Goal: Task Accomplishment & Management: Manage account settings

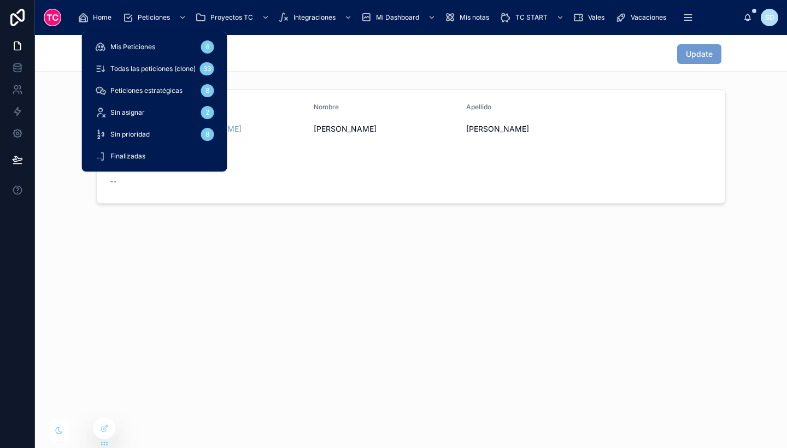
click at [168, 67] on span "Todas las peticiones (clone)" at bounding box center [152, 68] width 85 height 9
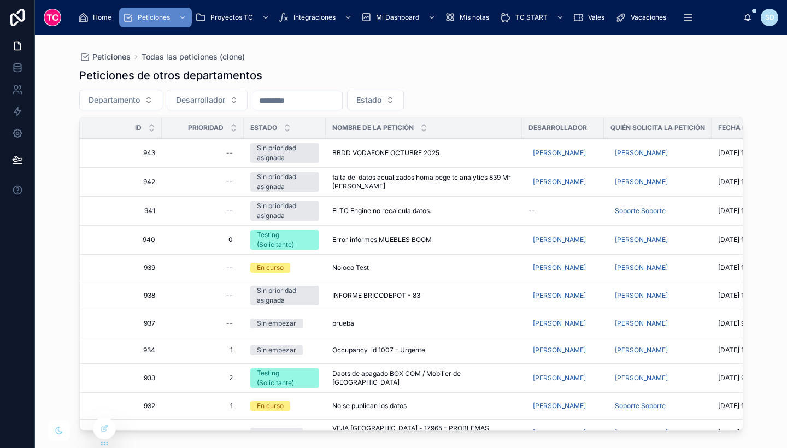
click at [221, 98] on span "Desarrollador" at bounding box center [200, 100] width 49 height 11
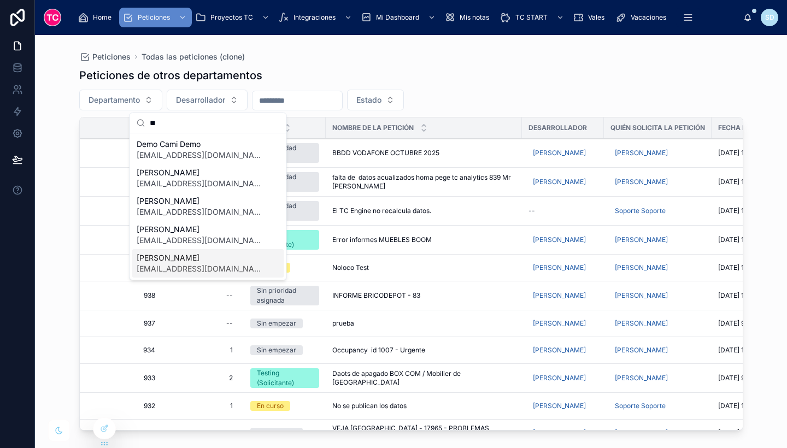
type input "**"
click at [178, 262] on span "[PERSON_NAME]" at bounding box center [202, 257] width 130 height 11
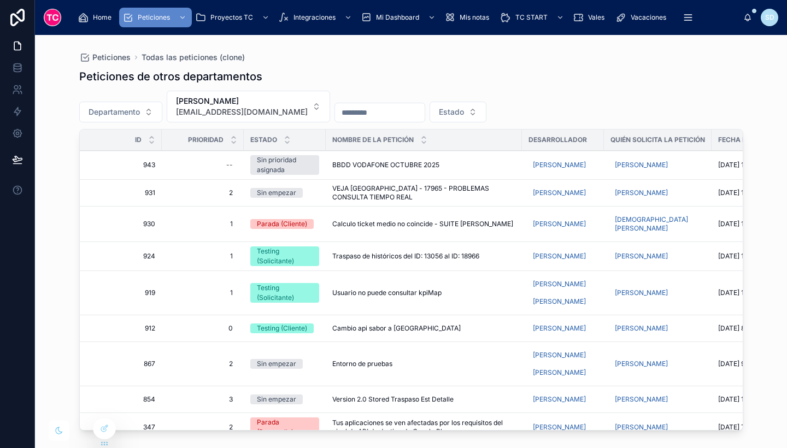
click at [223, 166] on div "--" at bounding box center [202, 164] width 69 height 17
type input "*"
click at [358, 182] on icon "submit" at bounding box center [360, 179] width 9 height 9
click at [292, 113] on span "[EMAIL_ADDRESS][DOMAIN_NAME]" at bounding box center [242, 112] width 132 height 11
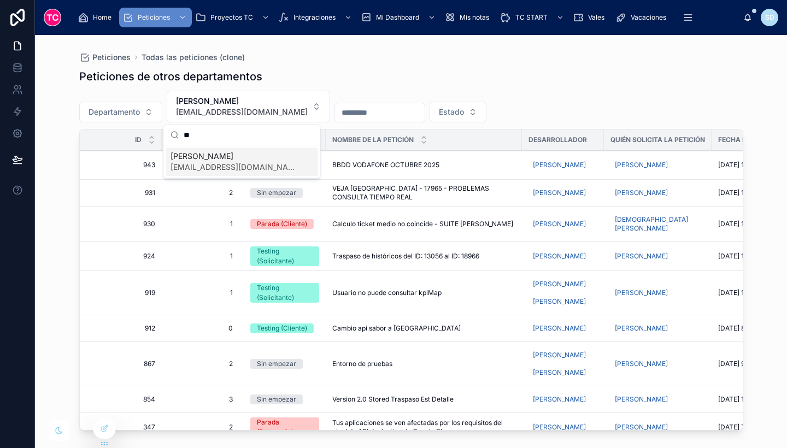
type input "**"
click at [253, 160] on span "[PERSON_NAME]" at bounding box center [235, 156] width 130 height 11
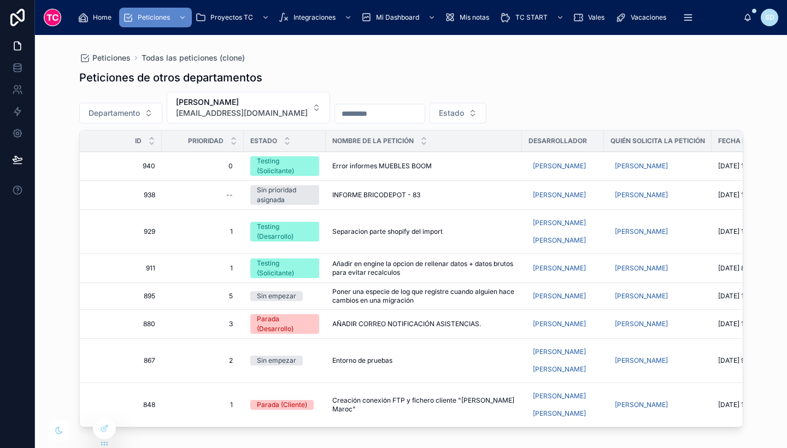
scroll to position [1, 0]
click at [225, 193] on div "--" at bounding box center [202, 194] width 69 height 17
type input "*"
click at [362, 206] on icon "submit" at bounding box center [360, 209] width 9 height 9
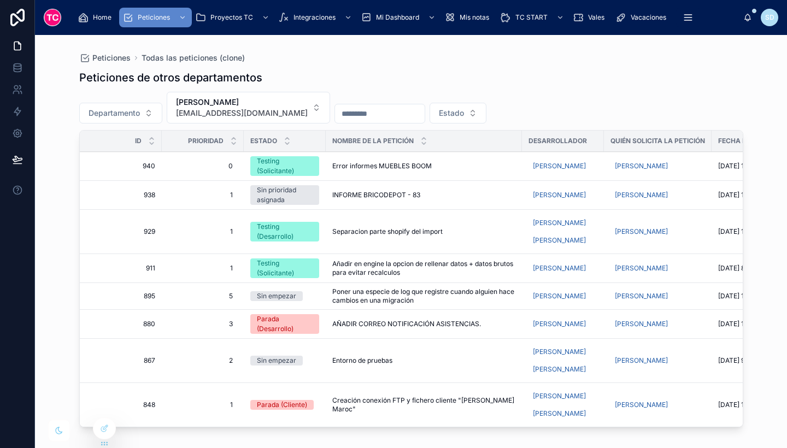
click at [281, 192] on div "Sin prioridad asignada" at bounding box center [285, 195] width 56 height 20
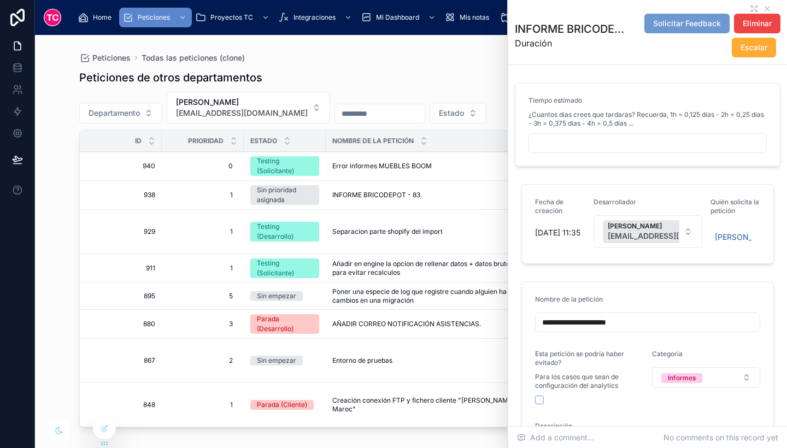
click at [100, 15] on span "Home" at bounding box center [102, 17] width 19 height 9
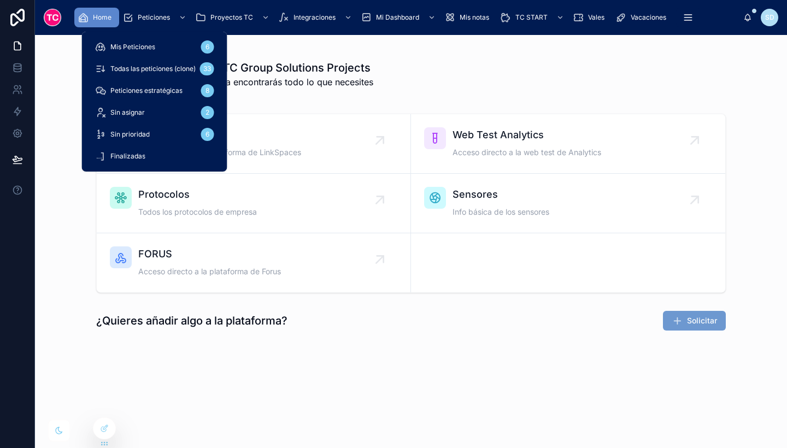
click at [146, 65] on span "Todas las peticiones (clone)" at bounding box center [152, 68] width 85 height 9
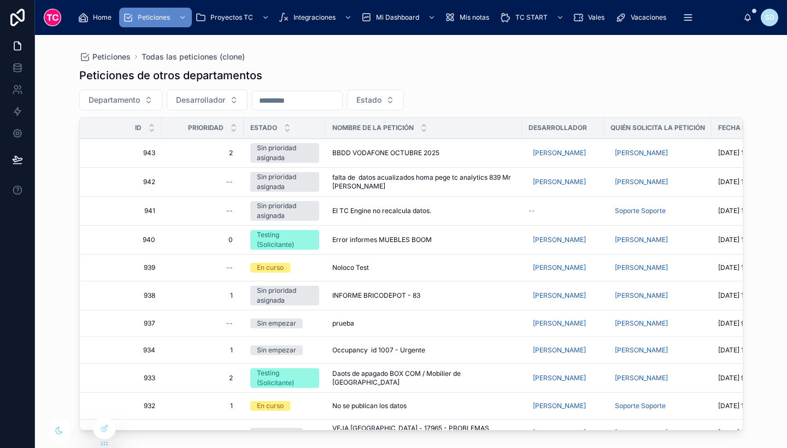
click at [362, 151] on span "BBDD VODAFONE OCTUBRE 2025" at bounding box center [385, 153] width 107 height 9
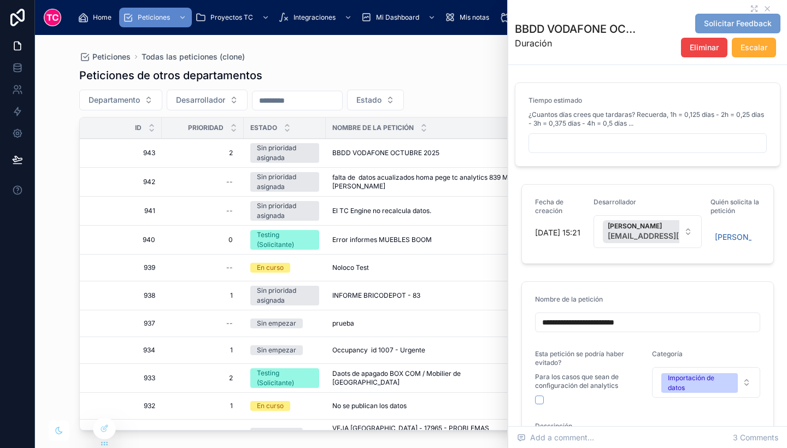
click at [349, 185] on span "falta de datos acualizados homa pege tc analytics 839 Mr [PERSON_NAME]" at bounding box center [423, 181] width 183 height 17
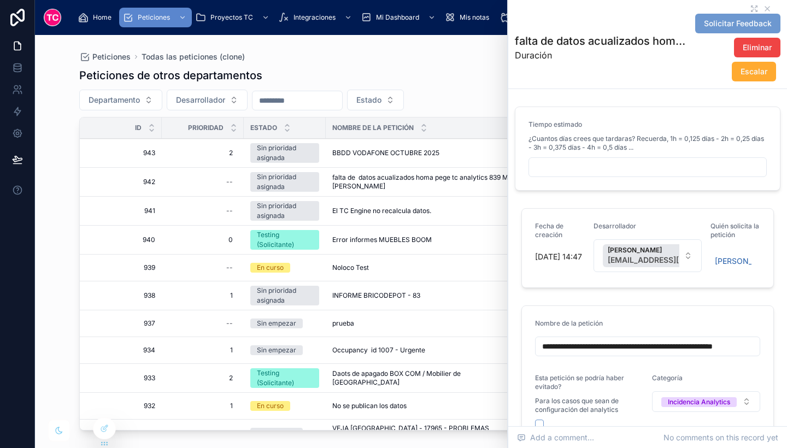
click at [606, 161] on input "text" at bounding box center [647, 167] width 237 height 15
type input "*****"
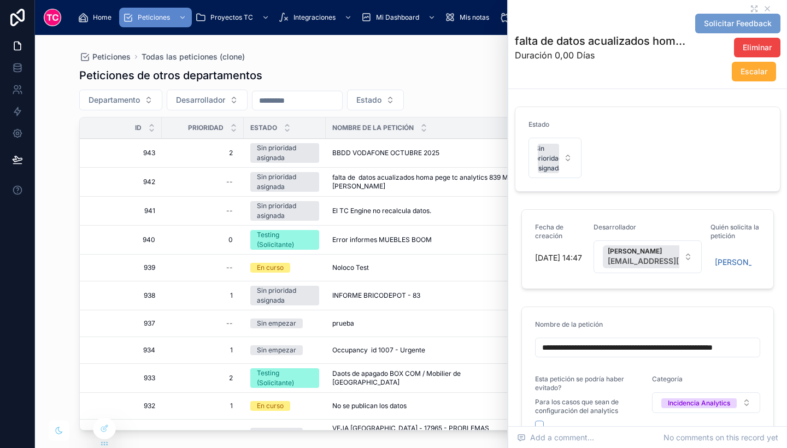
click at [574, 153] on button "Sin prioridad asignada" at bounding box center [554, 158] width 53 height 40
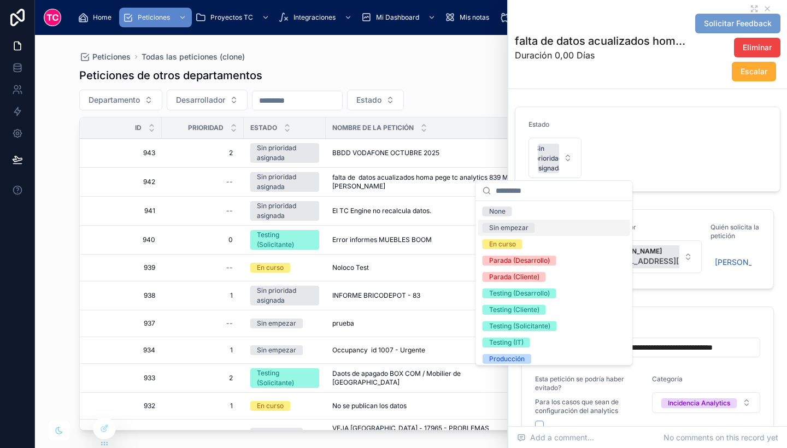
click at [552, 225] on div "Sin empezar" at bounding box center [554, 228] width 152 height 16
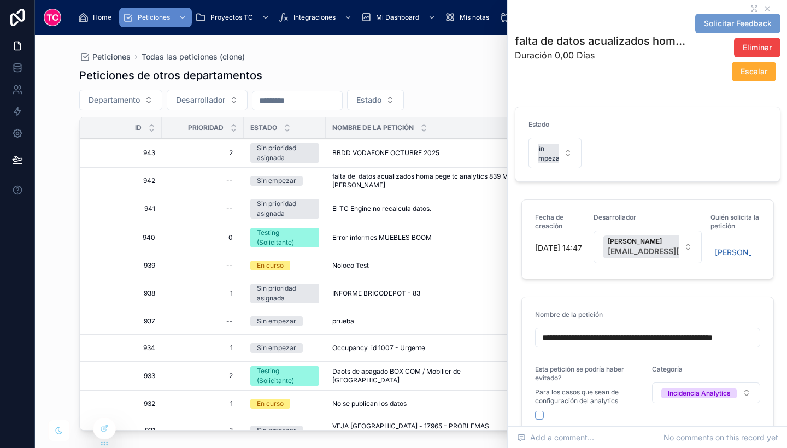
click at [104, 428] on icon at bounding box center [105, 427] width 4 height 4
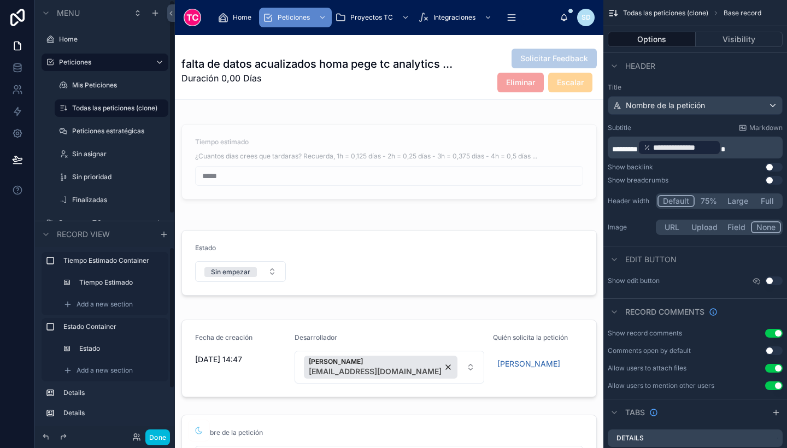
click at [296, 287] on div at bounding box center [389, 262] width 428 height 87
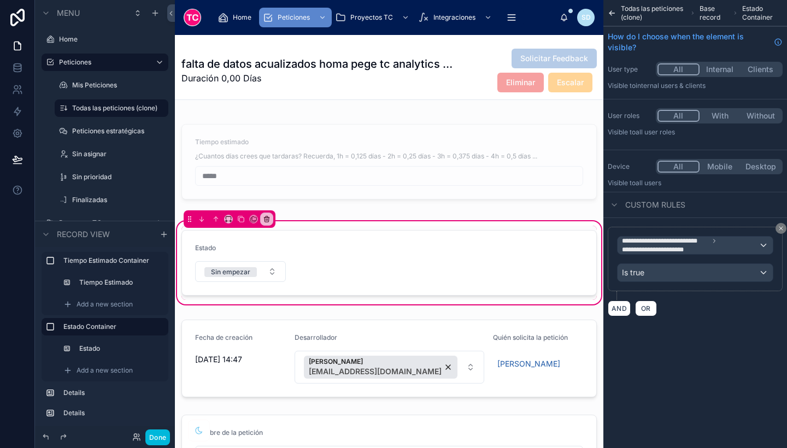
click at [615, 13] on icon "scrollable content" at bounding box center [612, 13] width 9 height 11
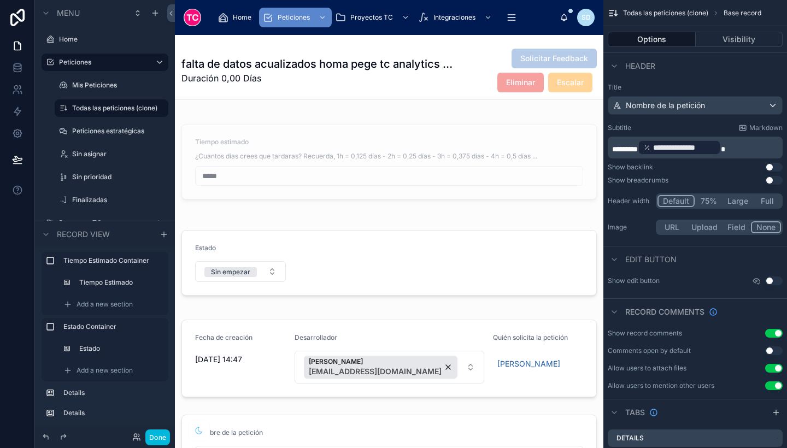
scroll to position [126, 0]
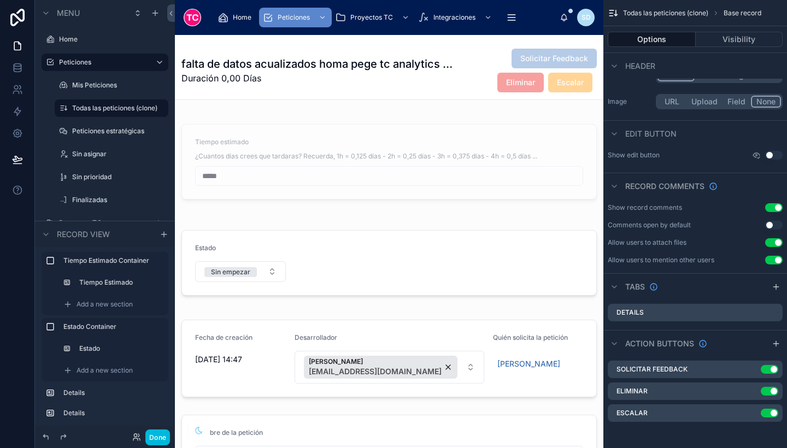
click at [382, 275] on div at bounding box center [389, 262] width 428 height 87
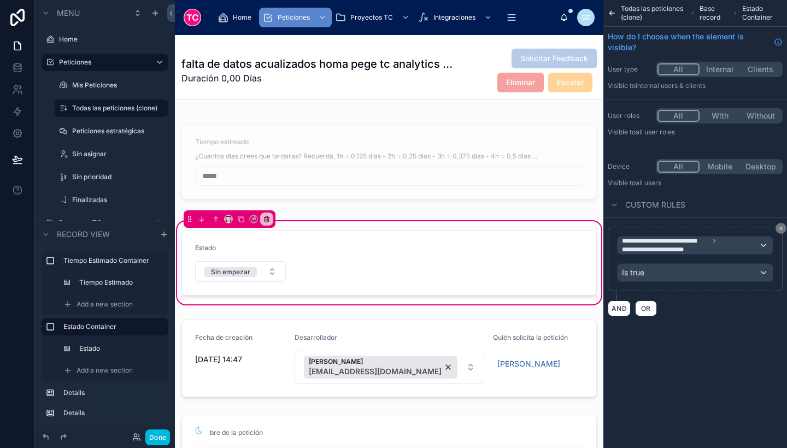
click at [708, 11] on span "Base record" at bounding box center [713, 12] width 29 height 17
click at [653, 10] on span "Todas las peticiones (clone)" at bounding box center [653, 12] width 65 height 17
click at [608, 11] on icon "scrollable content" at bounding box center [612, 13] width 9 height 11
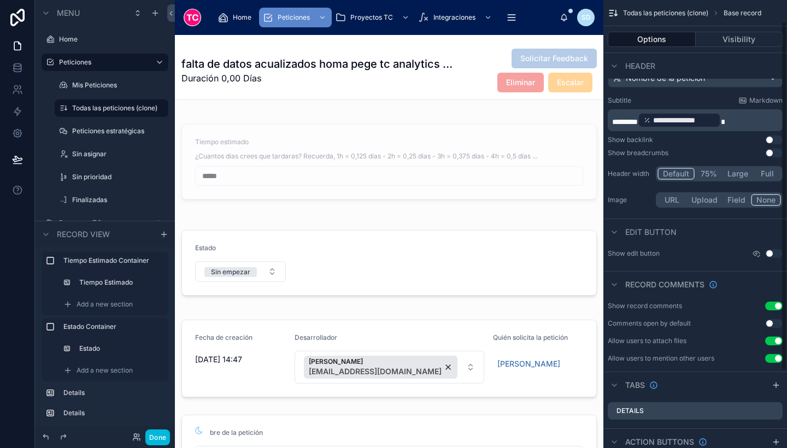
scroll to position [28, 0]
click at [714, 172] on button "75%" at bounding box center [708, 173] width 28 height 12
click at [566, 256] on div at bounding box center [389, 262] width 428 height 87
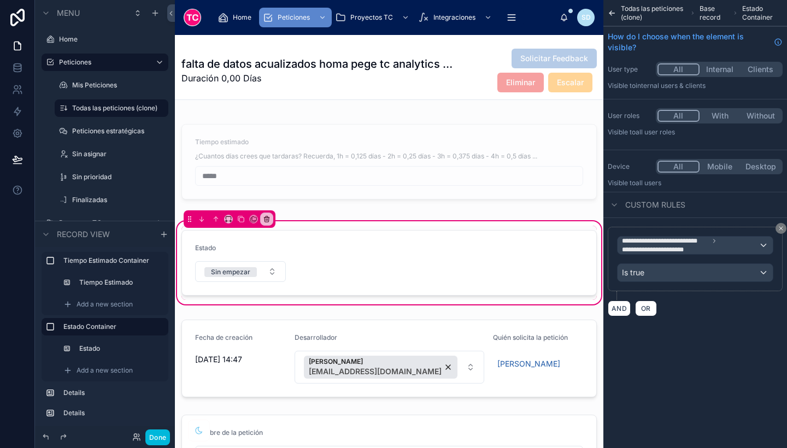
scroll to position [0, 0]
click at [380, 263] on div at bounding box center [389, 263] width 428 height 74
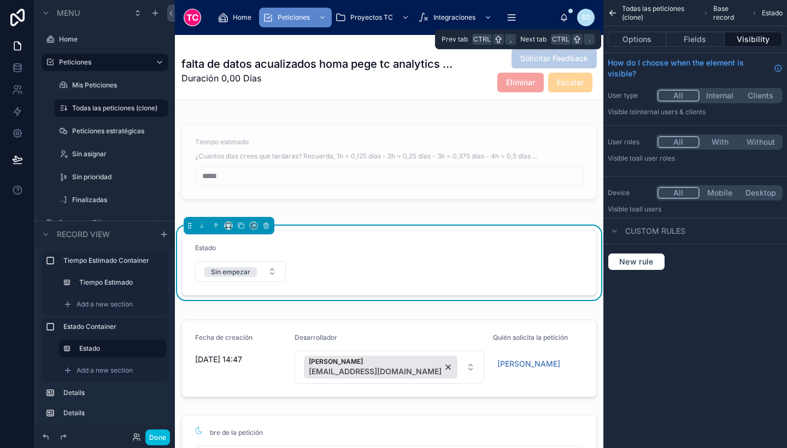
click at [688, 41] on button "Fields" at bounding box center [695, 39] width 58 height 15
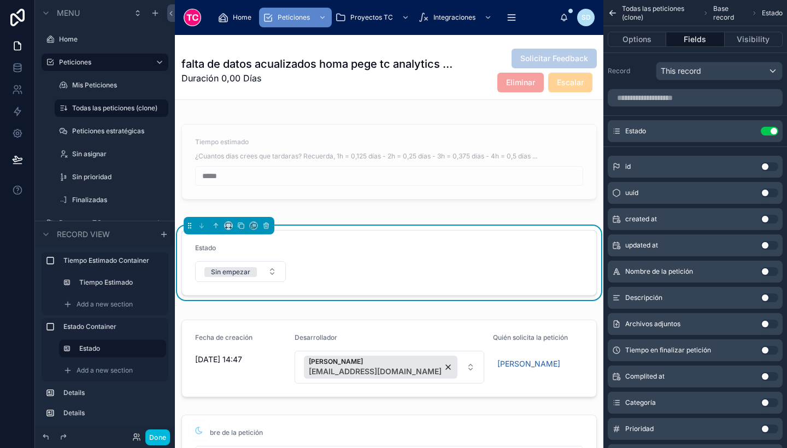
click at [0, 0] on icon "scrollable content" at bounding box center [0, 0] width 0 height 0
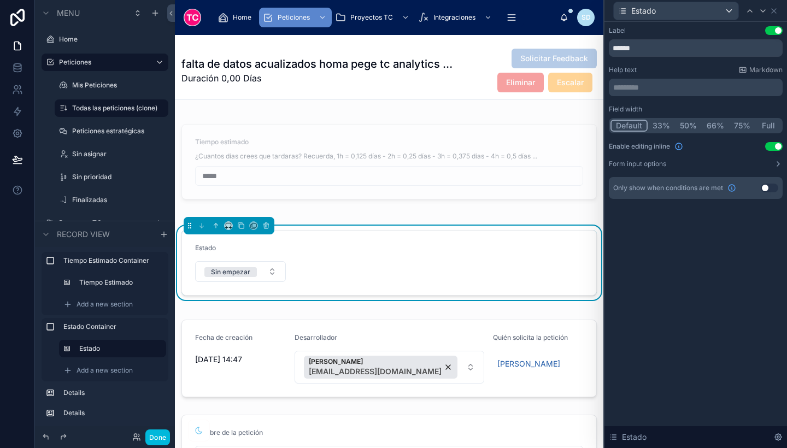
click at [685, 123] on button "50%" at bounding box center [688, 126] width 27 height 12
click at [160, 438] on button "Done" at bounding box center [157, 437] width 25 height 16
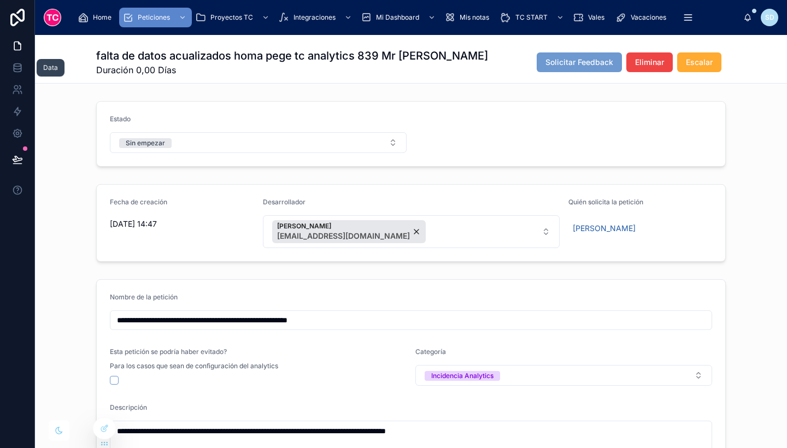
click at [33, 69] on link at bounding box center [17, 68] width 34 height 22
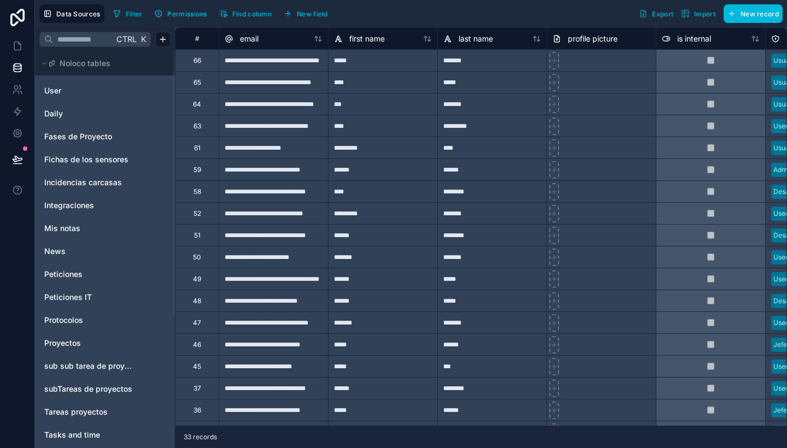
click at [9, 25] on icon at bounding box center [18, 17] width 22 height 17
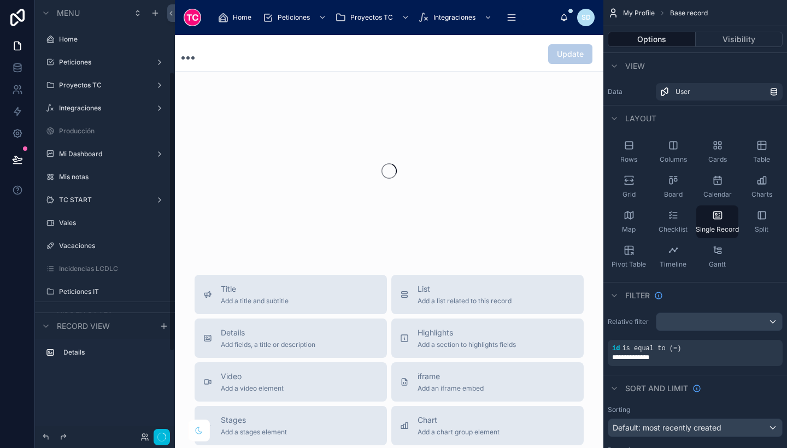
scroll to position [111, 0]
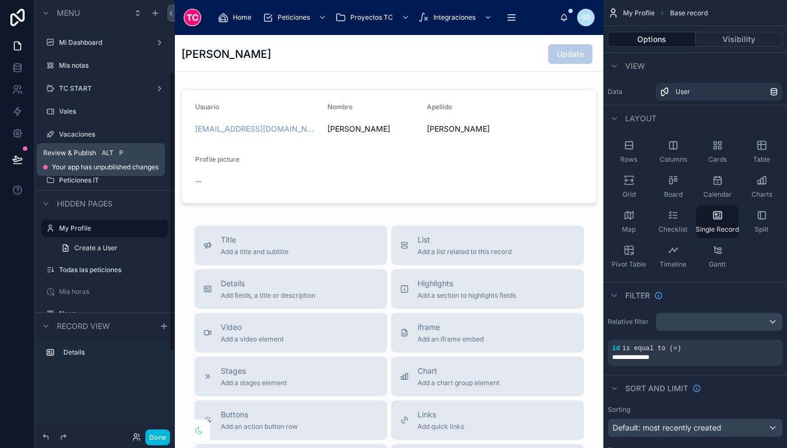
click at [12, 155] on icon at bounding box center [17, 159] width 11 height 11
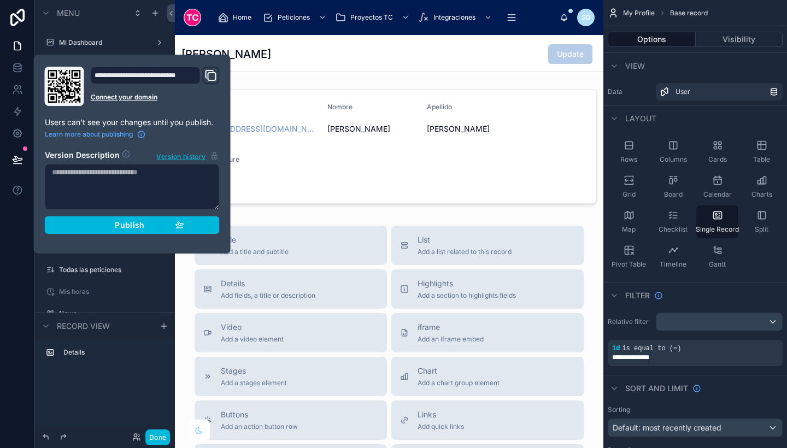
click at [144, 224] on span "Publish" at bounding box center [130, 225] width 30 height 10
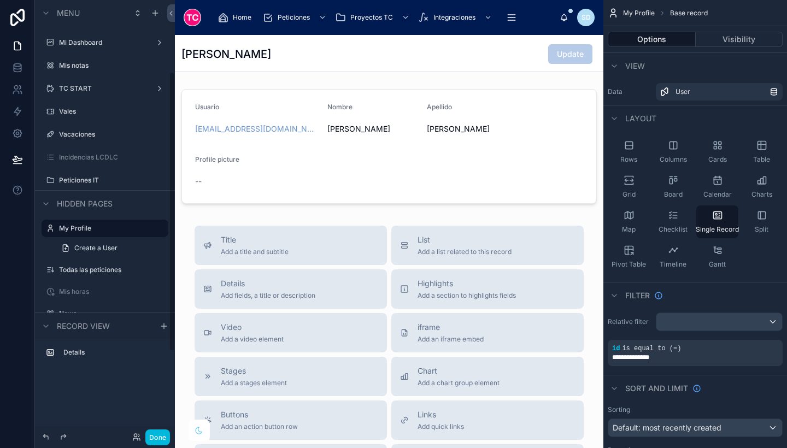
click at [164, 430] on button "Done" at bounding box center [157, 437] width 25 height 16
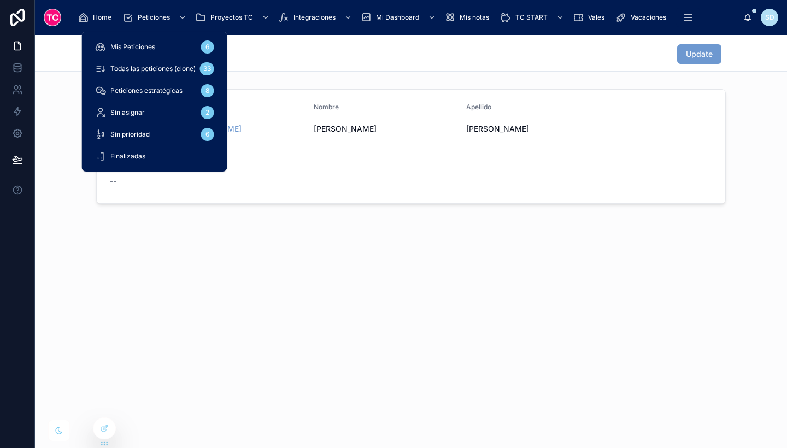
click at [155, 18] on span "Peticiones" at bounding box center [154, 17] width 32 height 9
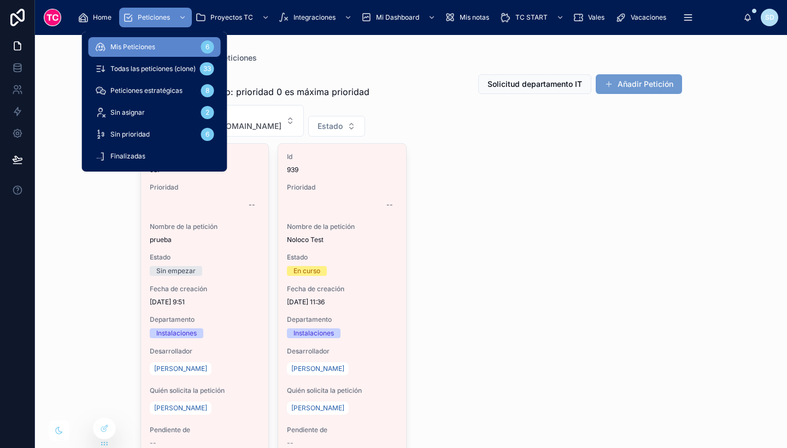
click at [170, 64] on span "Todas las peticiones (clone)" at bounding box center [152, 68] width 85 height 9
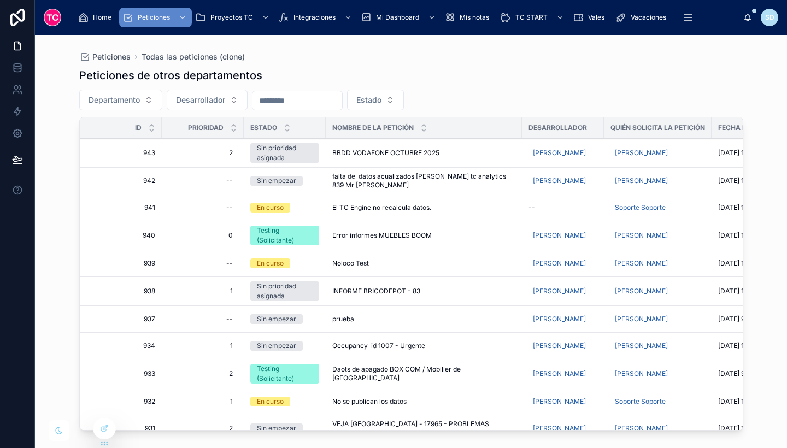
click at [293, 161] on div "Sin prioridad asignada" at bounding box center [285, 153] width 56 height 20
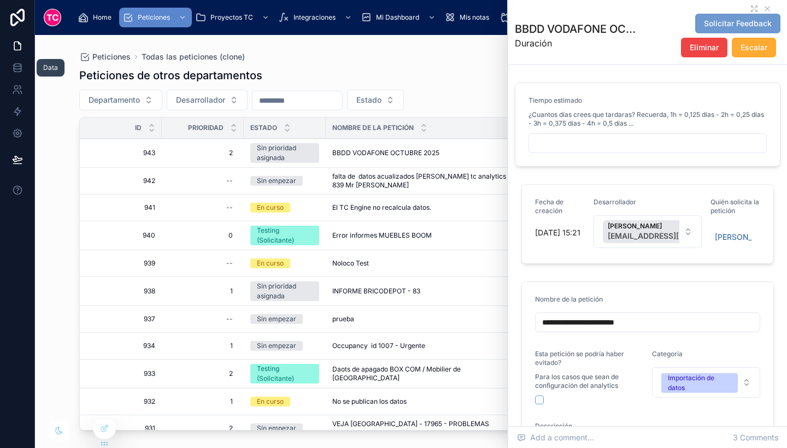
click at [7, 64] on link at bounding box center [17, 68] width 34 height 22
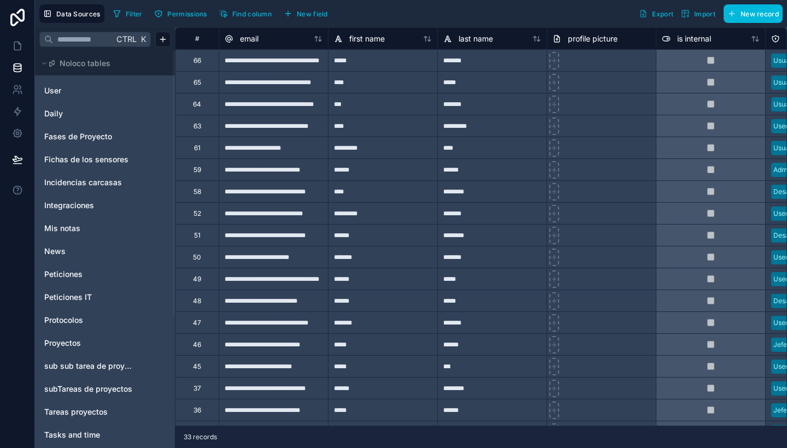
click at [91, 272] on link "Peticiones" at bounding box center [88, 274] width 89 height 11
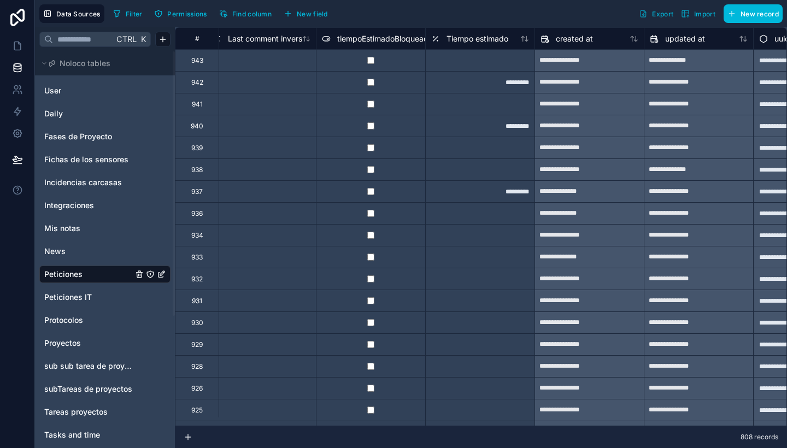
scroll to position [0, 6872]
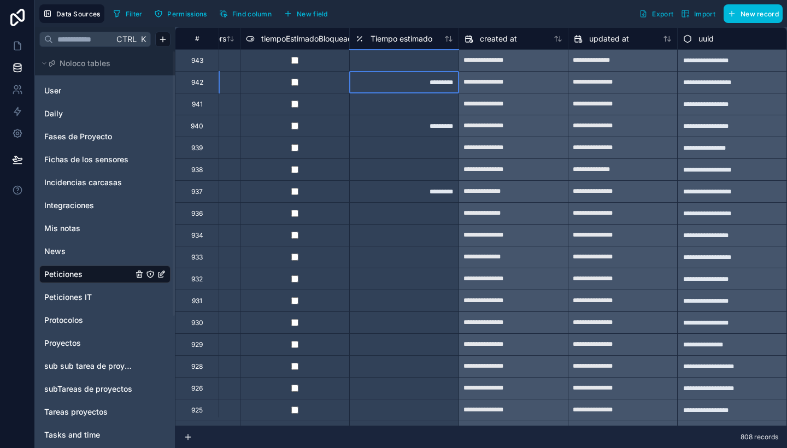
click at [393, 87] on div "*********" at bounding box center [403, 82] width 109 height 22
click at [376, 150] on div at bounding box center [403, 148] width 109 height 22
click at [20, 43] on icon at bounding box center [17, 46] width 7 height 8
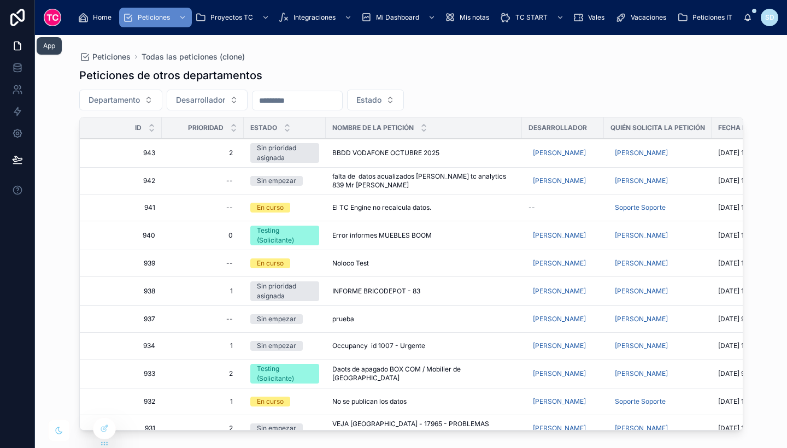
click at [20, 43] on icon at bounding box center [17, 46] width 7 height 8
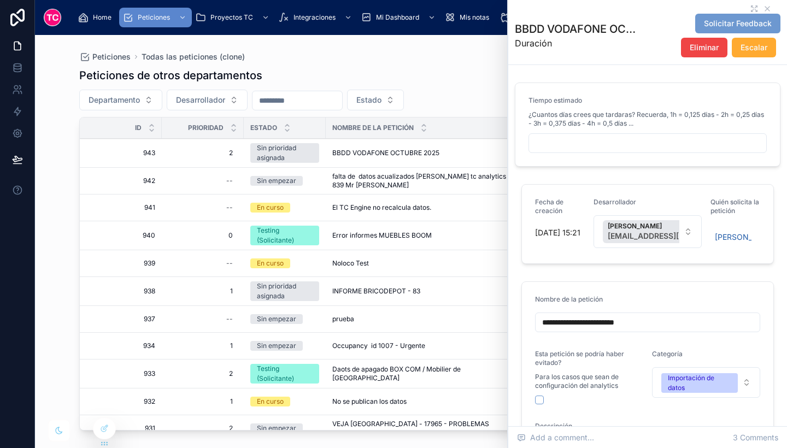
click at [456, 67] on div "Peticiones de otros departamentos Departamento Desarrollador Estado Id Priorida…" at bounding box center [411, 248] width 664 height 374
click at [763, 5] on icon at bounding box center [767, 8] width 9 height 9
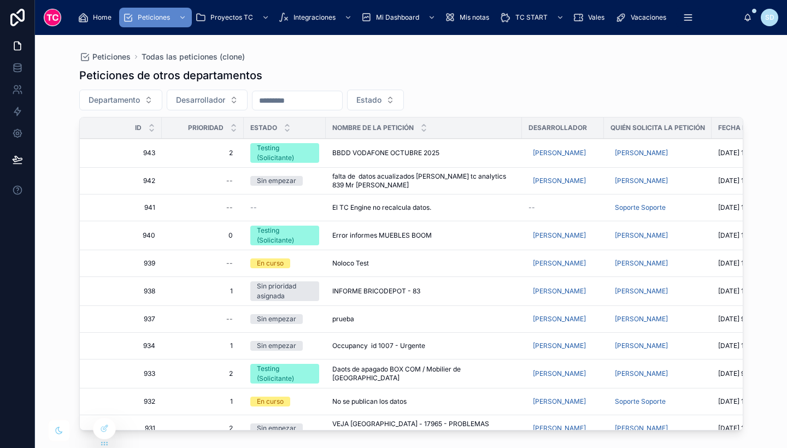
click at [216, 183] on div "--" at bounding box center [202, 180] width 69 height 17
click at [212, 91] on button "Desarrollador" at bounding box center [207, 100] width 81 height 21
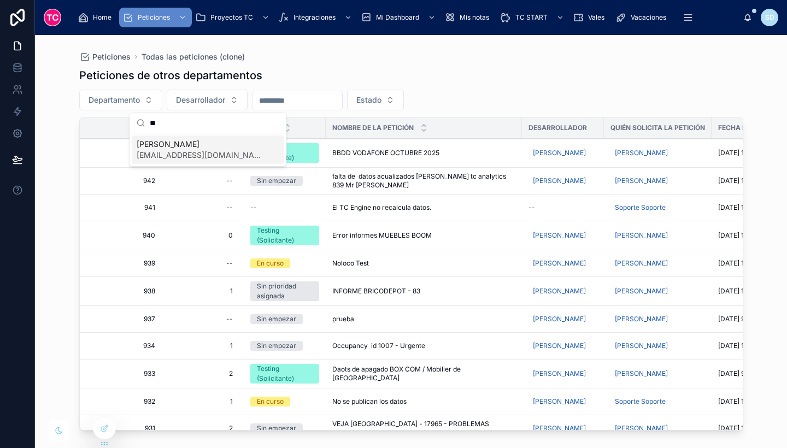
type input "**"
click at [215, 148] on span "[PERSON_NAME]" at bounding box center [202, 144] width 130 height 11
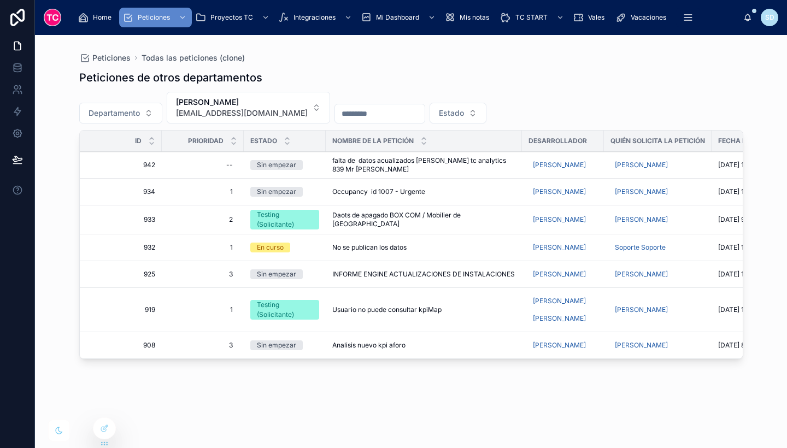
click at [226, 163] on div "--" at bounding box center [229, 165] width 7 height 9
type input "*"
click at [361, 178] on icon "submit" at bounding box center [360, 179] width 9 height 9
click at [272, 111] on span "[EMAIL_ADDRESS][DOMAIN_NAME]" at bounding box center [242, 113] width 132 height 11
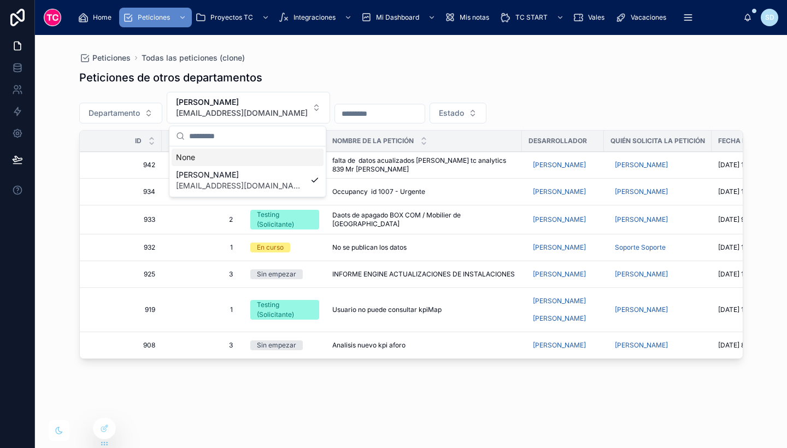
click at [410, 92] on div "Departamento Carlos Fernández cfernandez@tcgroupsolutions.com Estado" at bounding box center [411, 108] width 664 height 32
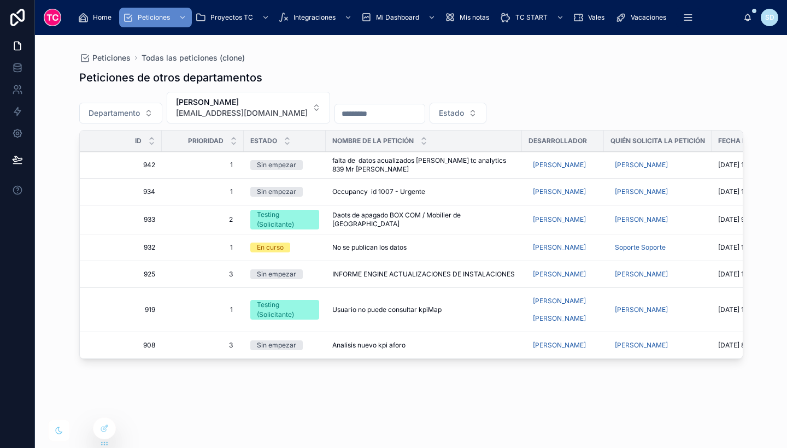
click at [310, 96] on button "Carlos Fernández cfernandez@tcgroupsolutions.com" at bounding box center [248, 108] width 163 height 32
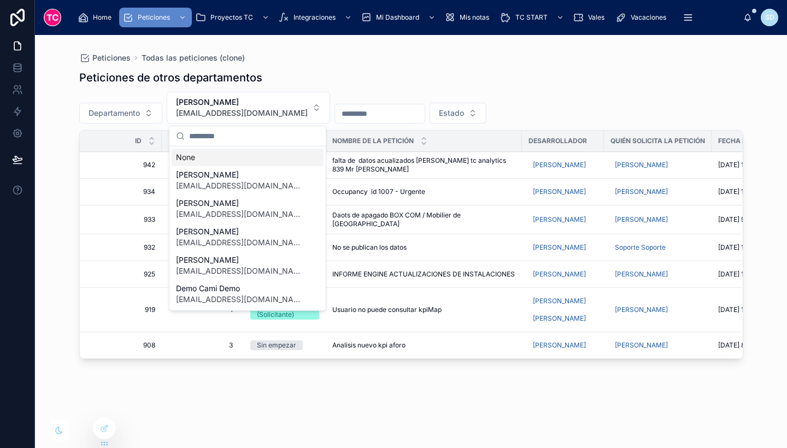
click at [244, 158] on div "None" at bounding box center [248, 157] width 152 height 17
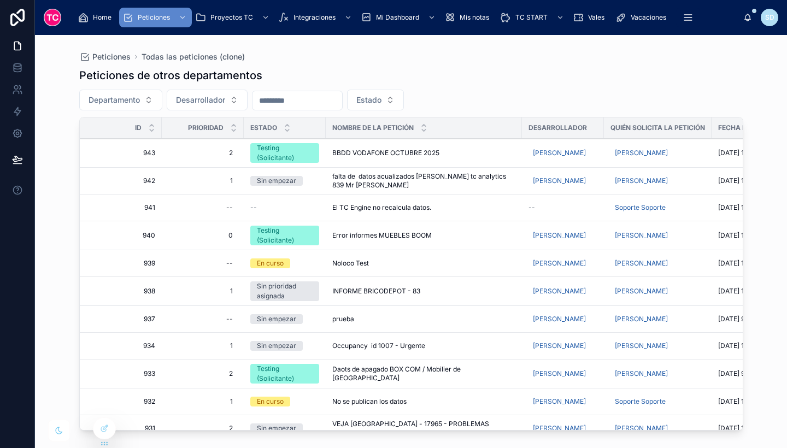
click at [225, 208] on div "--" at bounding box center [202, 207] width 69 height 17
type input "*"
click at [357, 221] on icon "submit" at bounding box center [360, 222] width 9 height 9
click at [369, 209] on span "El TC Engine no recalcula datos." at bounding box center [381, 207] width 99 height 9
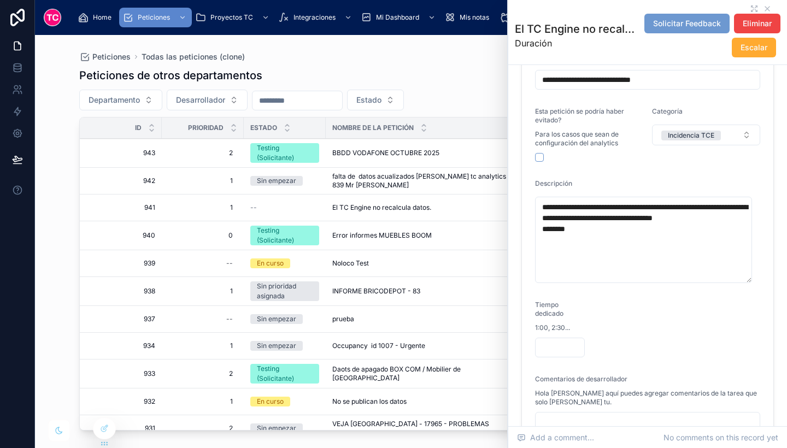
scroll to position [254, 0]
click at [384, 293] on span "INFORME BRICODEPOT - 83" at bounding box center [376, 291] width 88 height 9
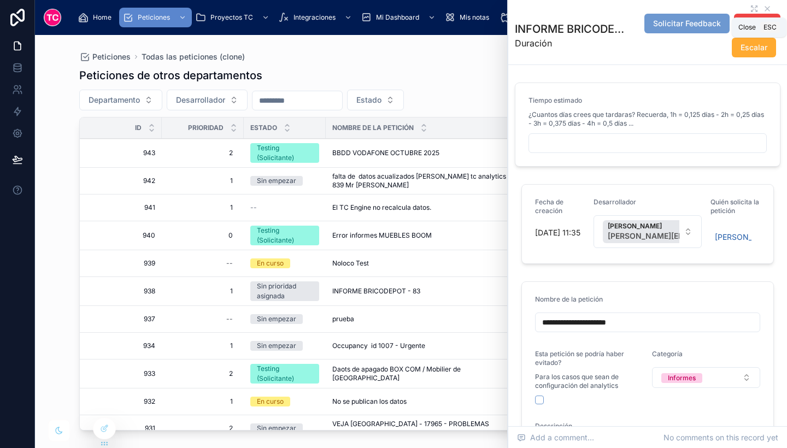
click at [763, 7] on icon at bounding box center [767, 8] width 9 height 9
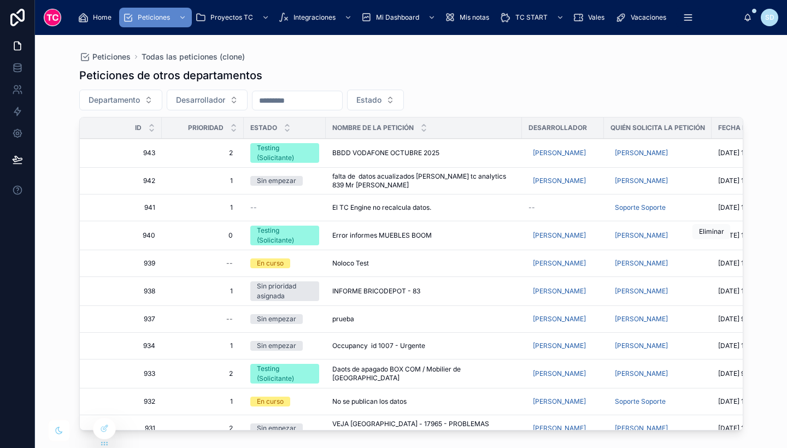
click at [0, 0] on span "Eliminar" at bounding box center [0, 0] width 0 height 0
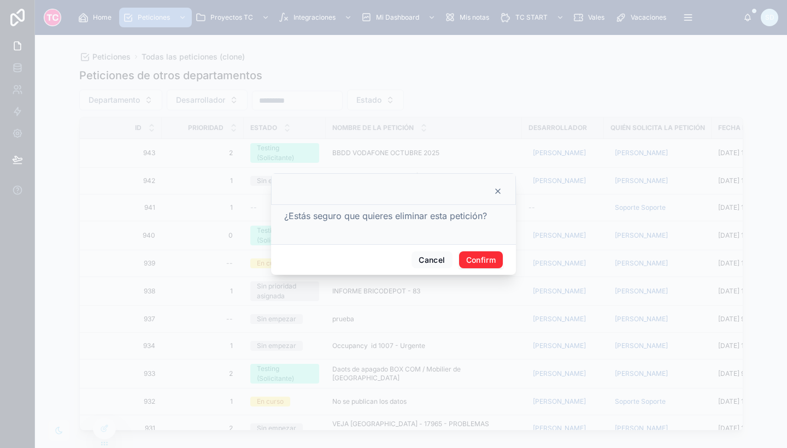
click at [491, 258] on button "Confirm" at bounding box center [481, 259] width 44 height 17
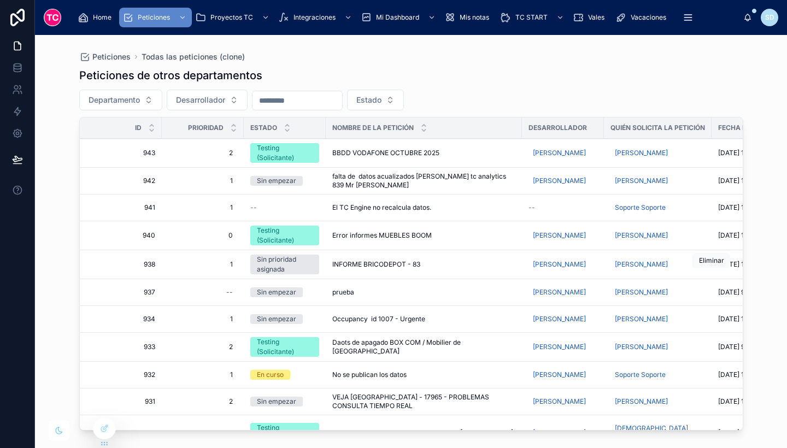
click at [0, 0] on span "Eliminar" at bounding box center [0, 0] width 0 height 0
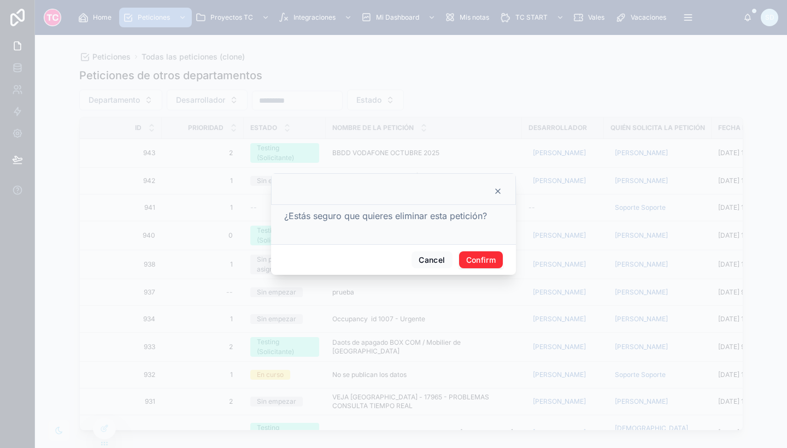
click at [477, 261] on button "Confirm" at bounding box center [481, 259] width 44 height 17
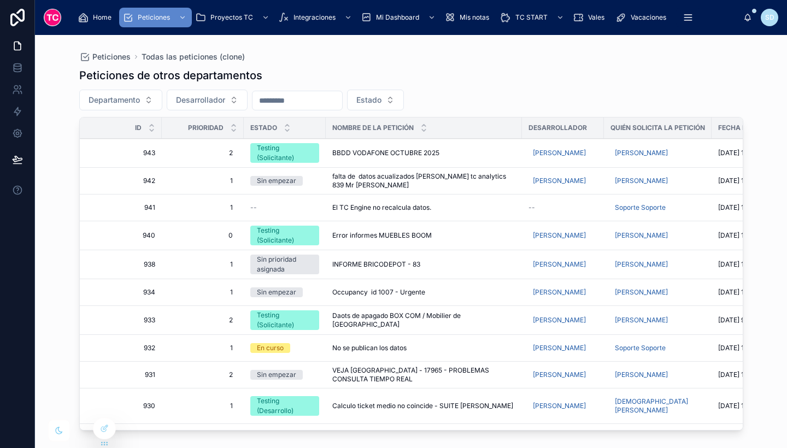
click at [390, 107] on button "Estado" at bounding box center [375, 100] width 57 height 21
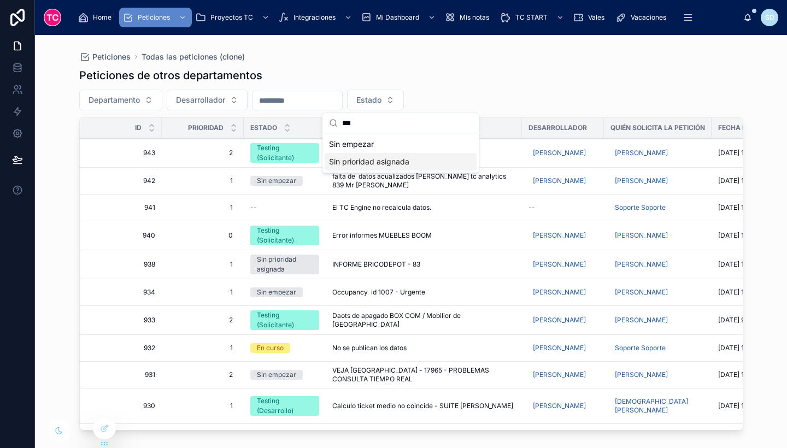
type input "***"
click at [403, 157] on div "Sin prioridad asignada" at bounding box center [401, 161] width 152 height 17
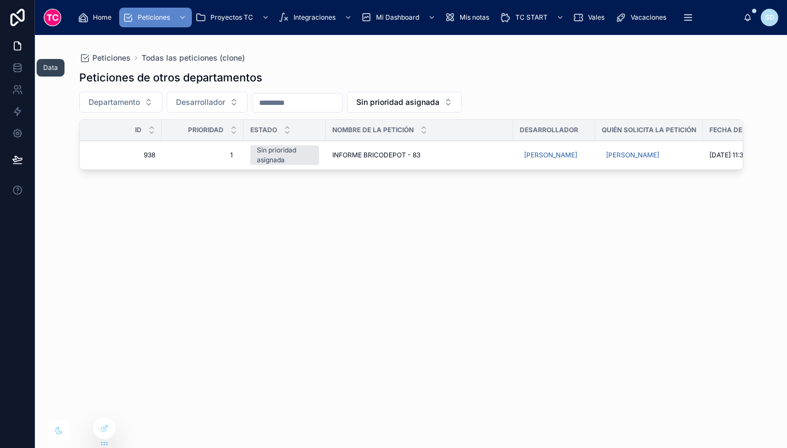
click at [20, 66] on icon at bounding box center [17, 65] width 7 height 3
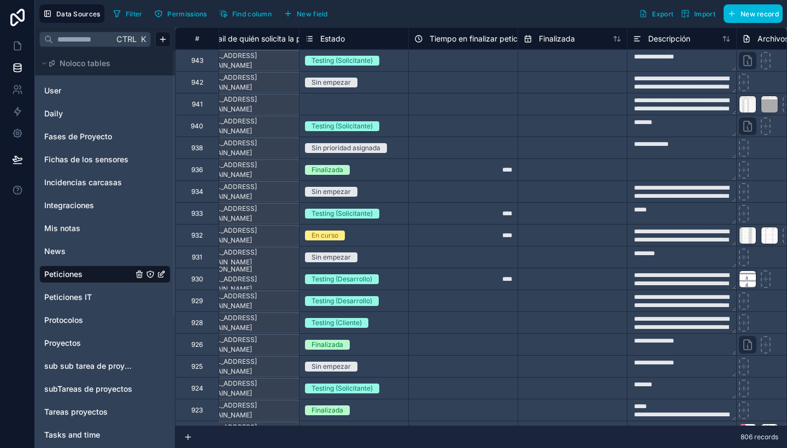
scroll to position [0, 464]
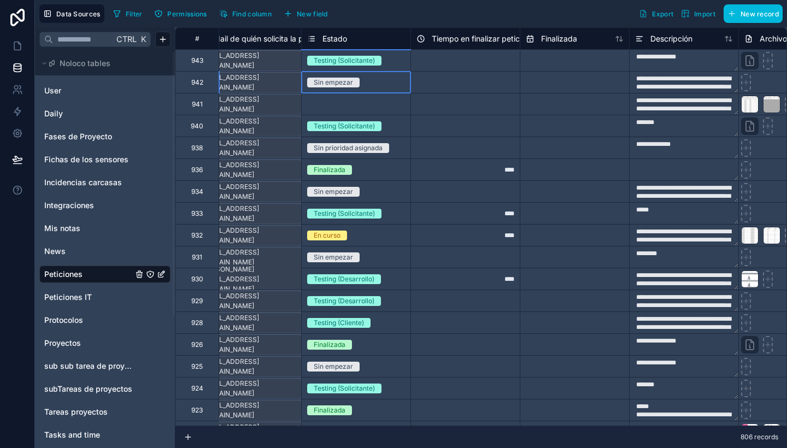
click at [385, 80] on div "Sin empezar" at bounding box center [356, 82] width 109 height 12
click at [401, 148] on div "Sin prioridad asignada" at bounding box center [356, 148] width 109 height 12
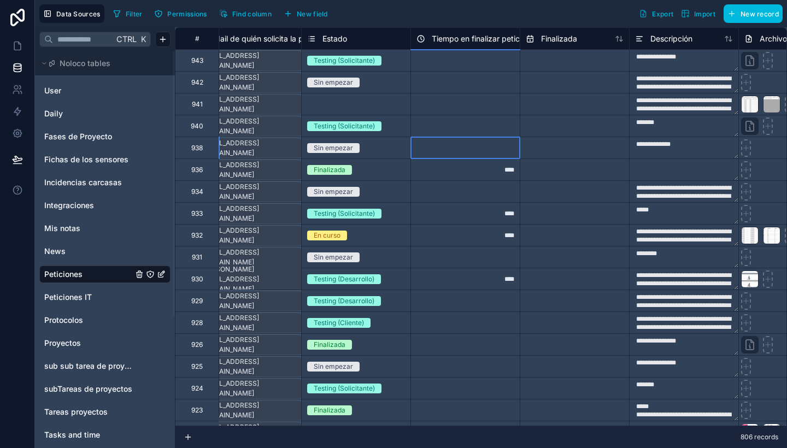
click at [473, 141] on div at bounding box center [464, 148] width 109 height 22
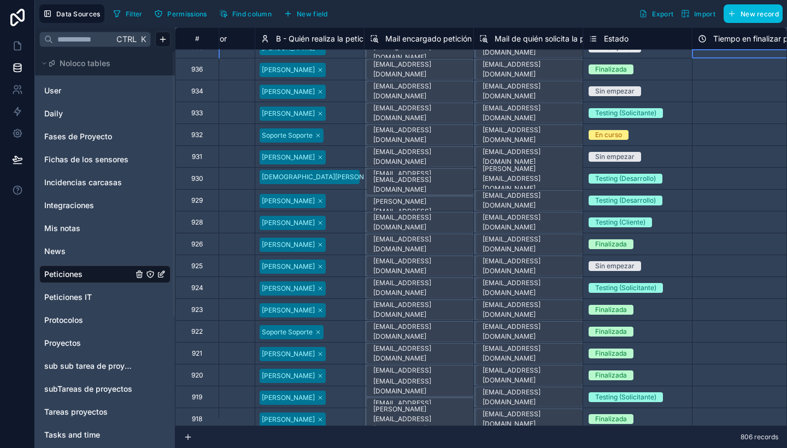
scroll to position [0, 182]
